Goal: Task Accomplishment & Management: Manage account settings

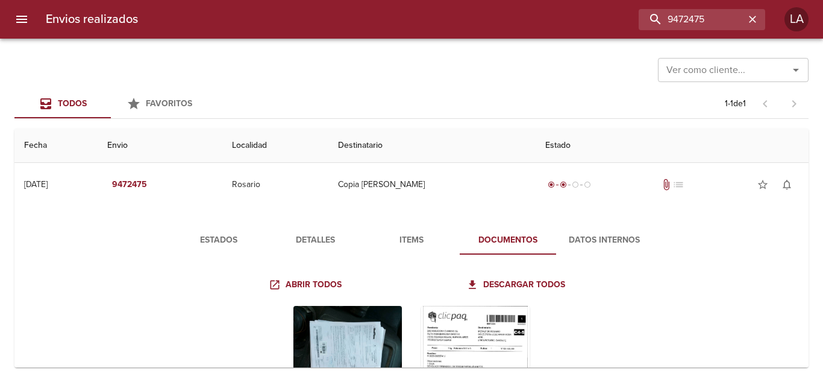
scroll to position [52, 0]
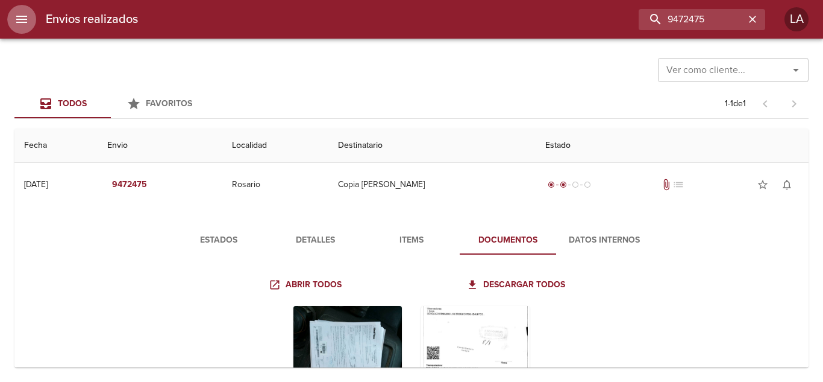
click at [19, 13] on icon "menu" at bounding box center [21, 19] width 14 height 14
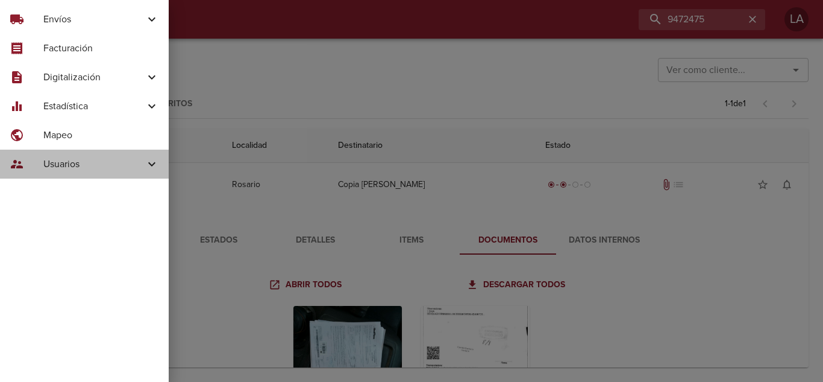
click at [78, 162] on span "Usuarios" at bounding box center [93, 164] width 101 height 14
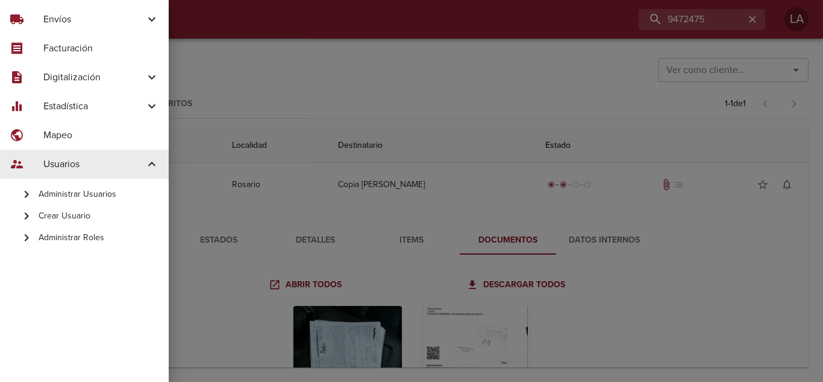
click at [87, 199] on span "Administrar Usuarios" at bounding box center [99, 194] width 121 height 12
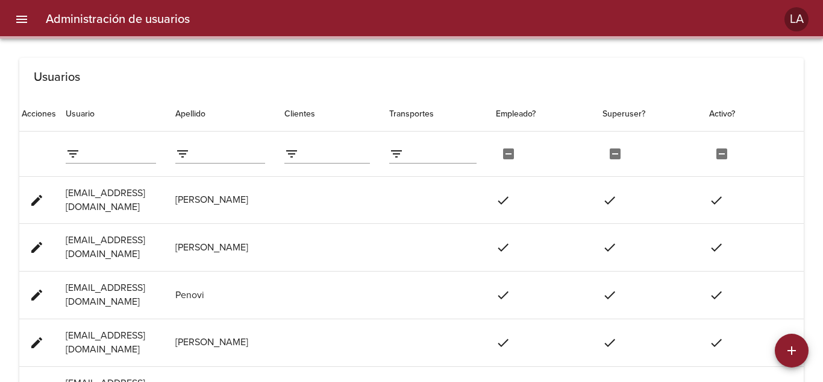
click at [126, 157] on input "filter data by Usuario" at bounding box center [120, 153] width 71 height 19
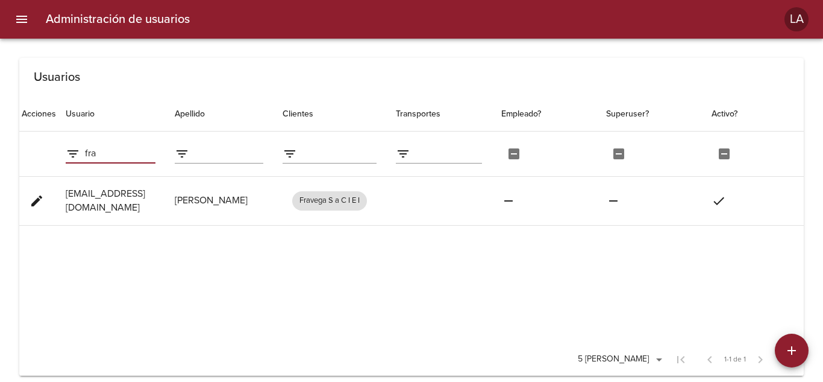
type input "fra"
drag, startPoint x: 66, startPoint y: 201, endPoint x: 209, endPoint y: 190, distance: 143.9
click at [165, 190] on td "[EMAIL_ADDRESS][DOMAIN_NAME]" at bounding box center [110, 200] width 109 height 49
copy td "[EMAIL_ADDRESS][DOMAIN_NAME]"
